Goal: Communication & Community: Answer question/provide support

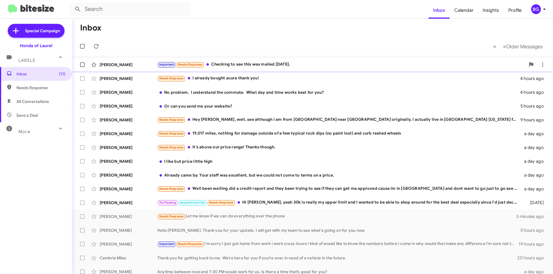
click at [229, 65] on div "Important Needs Response Checking to see this was mailed [DATE]." at bounding box center [341, 64] width 368 height 7
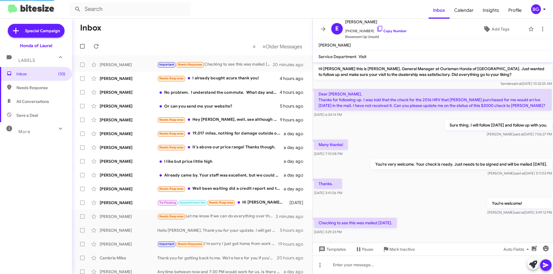
scroll to position [5, 0]
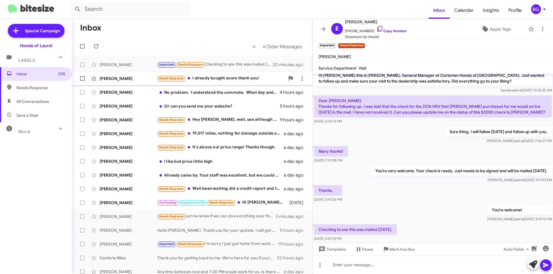
click at [218, 80] on div "Needs Response I already bought acura thank you!" at bounding box center [221, 78] width 128 height 7
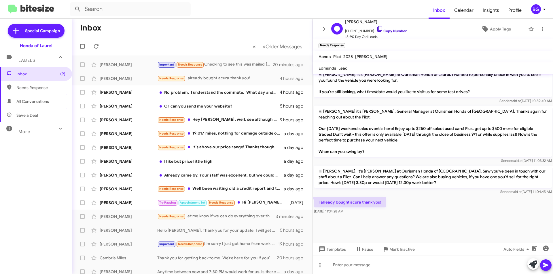
click at [385, 31] on link "Copy Number" at bounding box center [391, 31] width 30 height 4
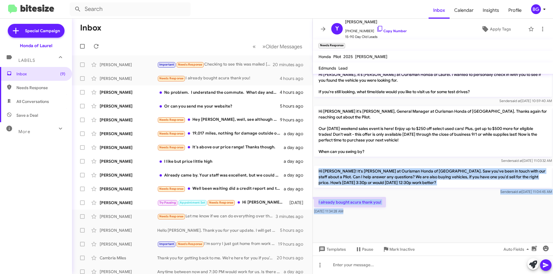
drag, startPoint x: 379, startPoint y: 232, endPoint x: 314, endPoint y: 167, distance: 91.8
click at [314, 168] on cdk-virtual-scroll-viewport "Hi [PERSON_NAME] this is [PERSON_NAME], General Manager at Ourisman Honda of La…" at bounding box center [433, 158] width 240 height 169
copy div "Hi [PERSON_NAME]! It's [PERSON_NAME] at Ourisman Honda of [GEOGRAPHIC_DATA]. Sa…"
drag, startPoint x: 422, startPoint y: 225, endPoint x: 420, endPoint y: 222, distance: 4.0
click at [422, 225] on div at bounding box center [433, 229] width 240 height 27
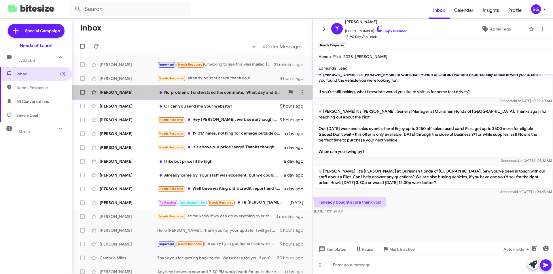
click at [227, 92] on div "No problem. I understand the commute. What day and time works best for you?" at bounding box center [221, 93] width 128 height 6
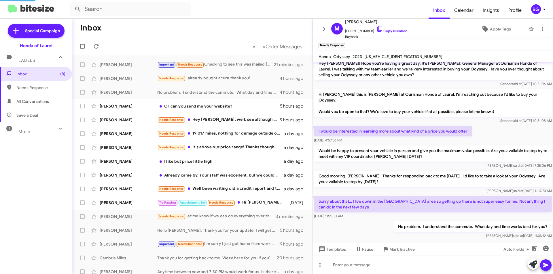
scroll to position [87, 0]
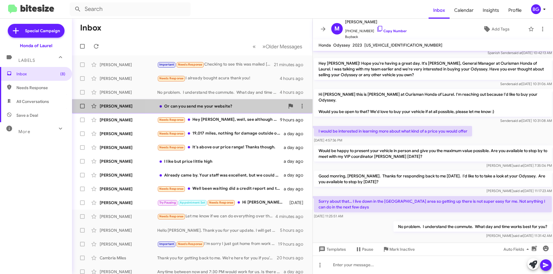
click at [209, 108] on div "Or can you send me your website?" at bounding box center [221, 106] width 128 height 6
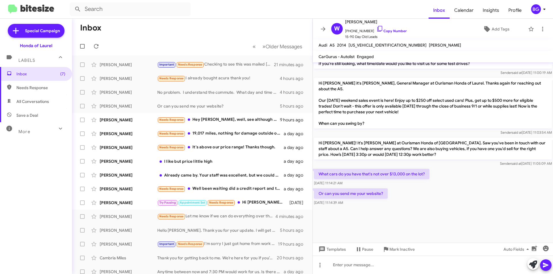
scroll to position [788, 0]
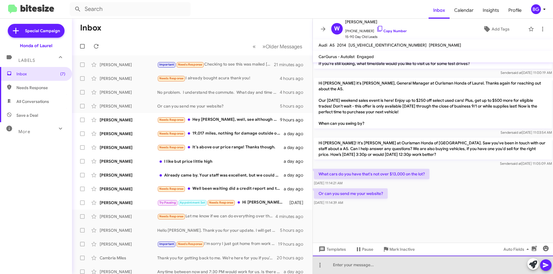
click at [367, 269] on div at bounding box center [433, 265] width 240 height 18
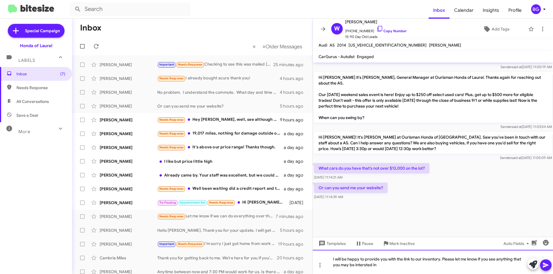
click at [362, 267] on div "I will be happy to provide you with the link to our inventory. Please let me kn…" at bounding box center [433, 262] width 240 height 24
click at [389, 266] on div "I will be happy to provide you with the link to our inventory. Please let me kn…" at bounding box center [433, 262] width 240 height 24
drag, startPoint x: 389, startPoint y: 266, endPoint x: 549, endPoint y: 268, distance: 160.6
click at [549, 268] on button at bounding box center [546, 266] width 12 height 12
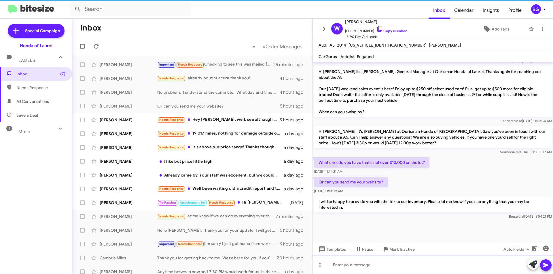
scroll to position [0, 0]
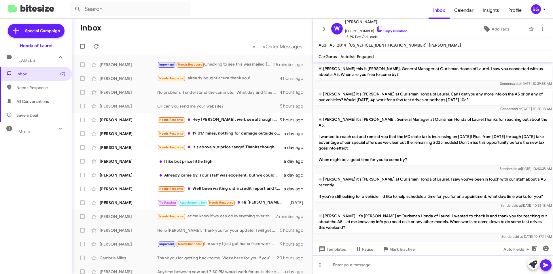
click at [389, 267] on div at bounding box center [433, 265] width 240 height 18
click at [546, 267] on icon at bounding box center [545, 265] width 7 height 7
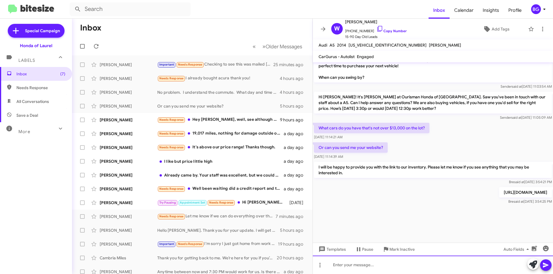
scroll to position [836, 0]
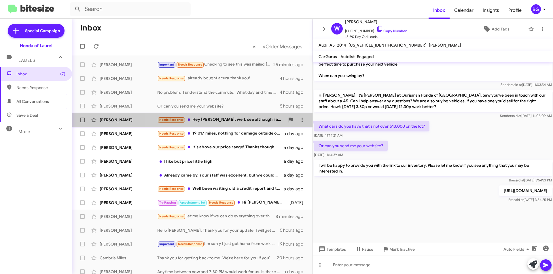
click at [222, 121] on div "Needs Response Hey [PERSON_NAME], well, see although i am from [GEOGRAPHIC_DATA…" at bounding box center [221, 120] width 128 height 7
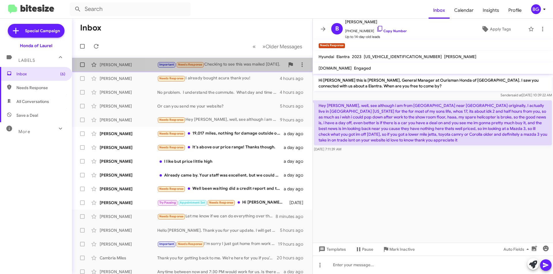
click at [230, 68] on div "[PERSON_NAME] Important Needs Response Checking to see this was mailed [DATE]. …" at bounding box center [192, 65] width 231 height 12
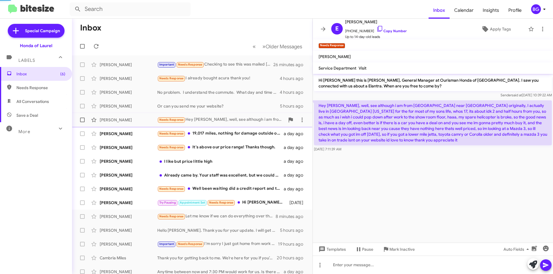
scroll to position [16, 0]
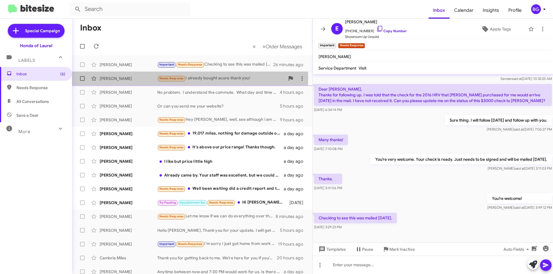
click at [116, 78] on div "[PERSON_NAME]" at bounding box center [129, 79] width 58 height 6
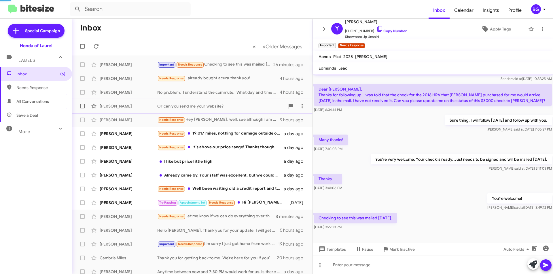
scroll to position [570, 0]
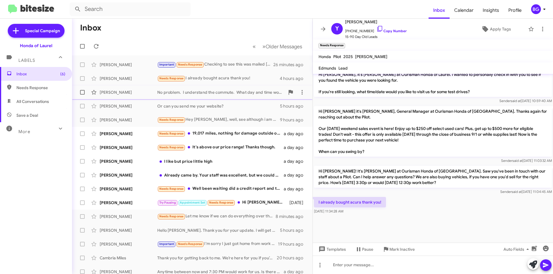
click at [142, 93] on div "[PERSON_NAME]" at bounding box center [129, 93] width 58 height 6
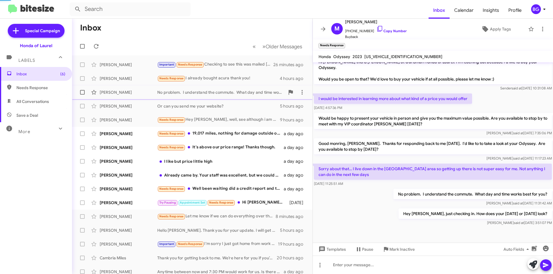
scroll to position [108, 0]
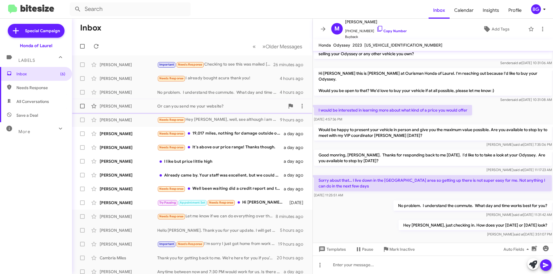
click at [149, 110] on div "[PERSON_NAME] Or can you send me your website? 5 hours ago" at bounding box center [192, 106] width 231 height 12
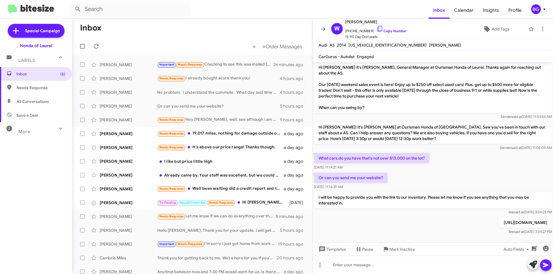
scroll to position [836, 0]
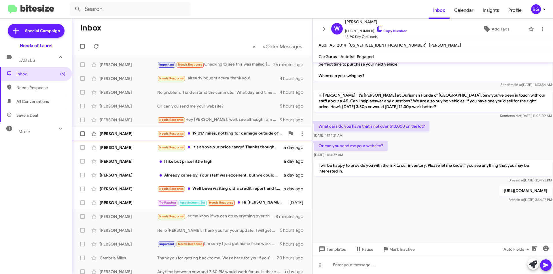
click at [214, 135] on div "Needs Response 19,017 miles, nothing for damage outside of a few typical rock d…" at bounding box center [221, 133] width 128 height 7
